Goal: Navigation & Orientation: Understand site structure

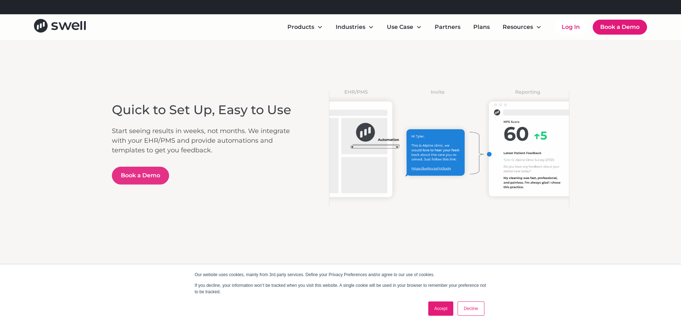
scroll to position [1786, 0]
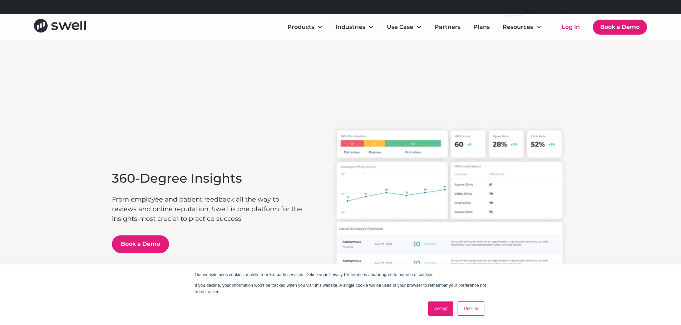
click at [438, 308] on link "Accept" at bounding box center [440, 309] width 25 height 14
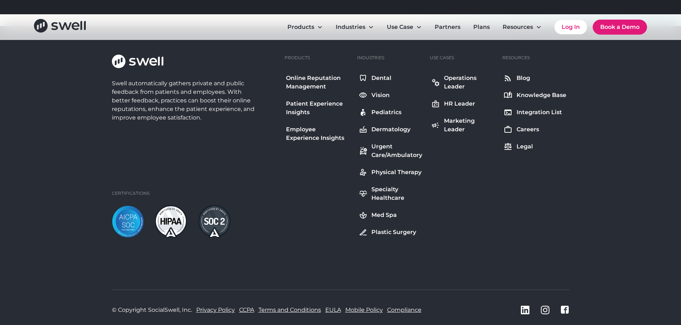
scroll to position [2644, 0]
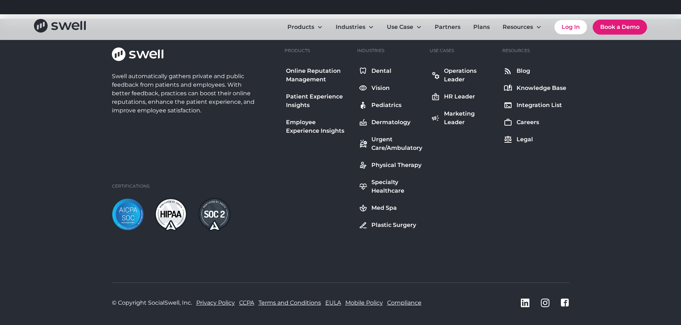
click at [492, 236] on div "Swell automatically gathers private and public feedback from patients and emplo…" at bounding box center [340, 154] width 457 height 212
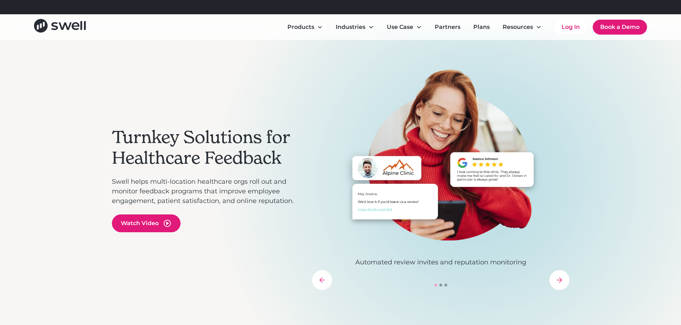
scroll to position [0, 0]
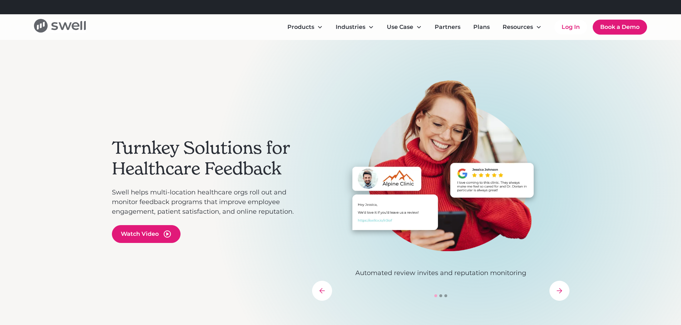
click at [66, 31] on icon "home" at bounding box center [60, 26] width 52 height 14
